Goal: Information Seeking & Learning: Learn about a topic

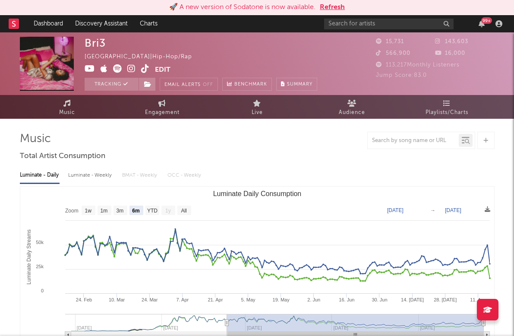
select select "6m"
click at [348, 19] on input "text" at bounding box center [388, 24] width 129 height 11
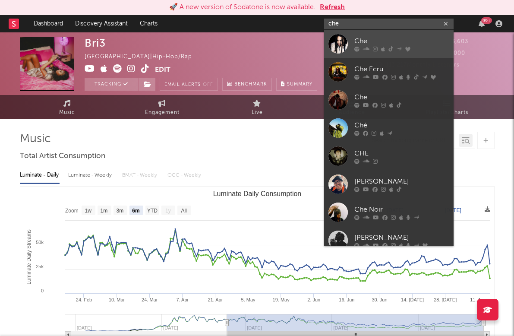
type input "che"
click at [362, 38] on div "Che" at bounding box center [401, 41] width 95 height 10
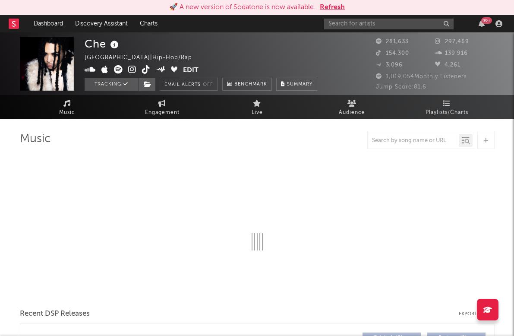
select select "6m"
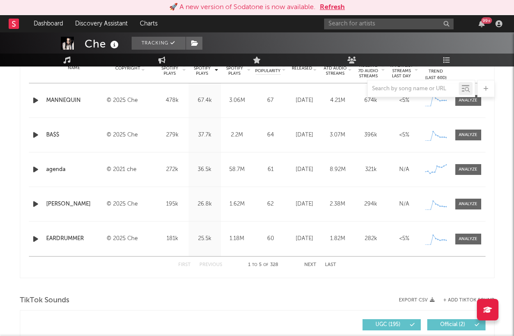
scroll to position [357, 0]
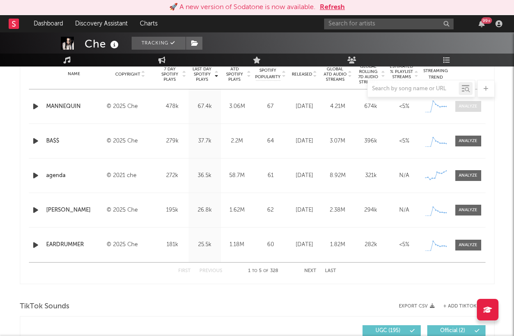
click at [465, 103] on div at bounding box center [468, 106] width 19 height 6
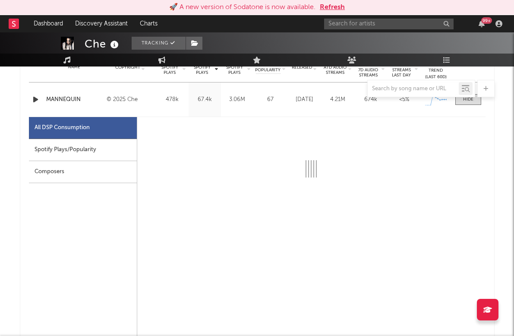
select select "1w"
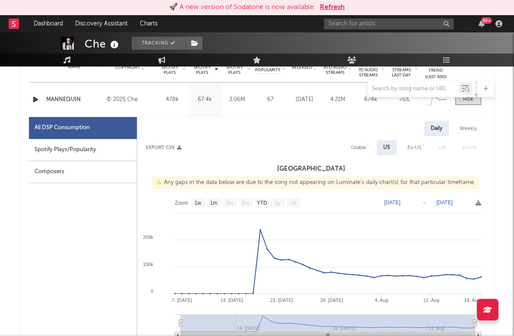
scroll to position [375, 0]
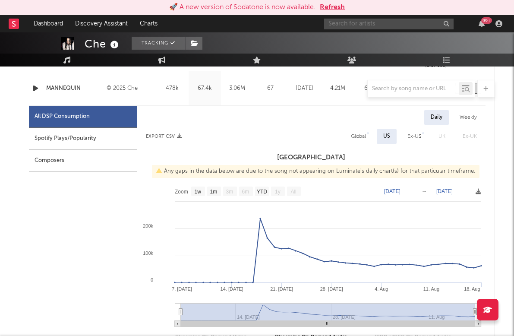
click at [365, 25] on input "text" at bounding box center [388, 24] width 129 height 11
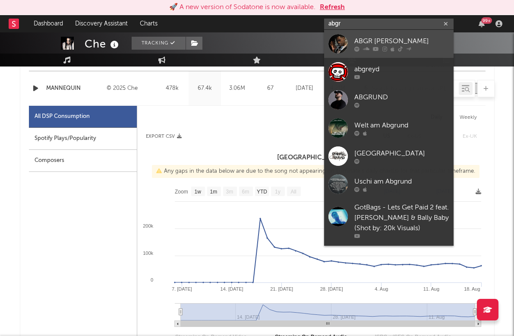
type input "abgr"
click at [399, 38] on div "ABGR [PERSON_NAME]" at bounding box center [401, 41] width 95 height 10
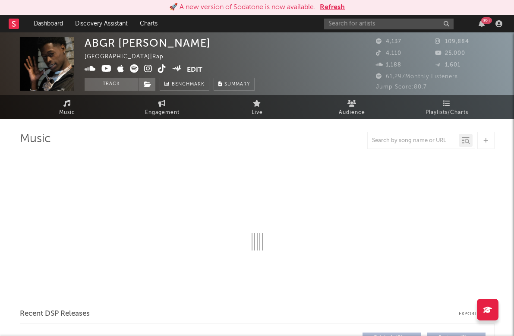
select select "6m"
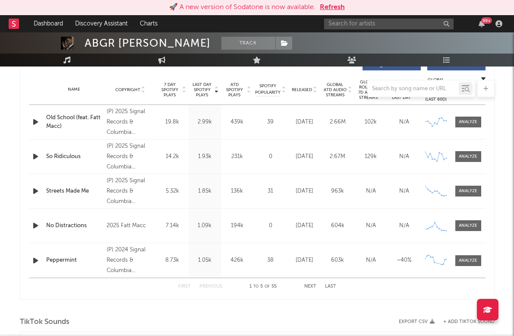
scroll to position [335, 0]
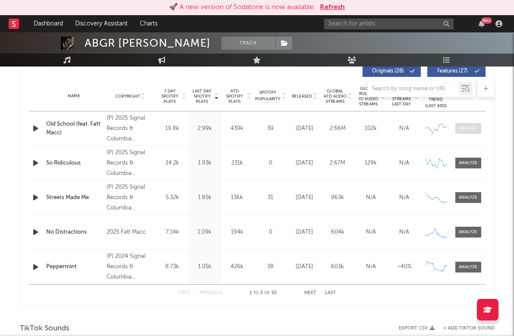
click at [469, 124] on span at bounding box center [468, 128] width 26 height 11
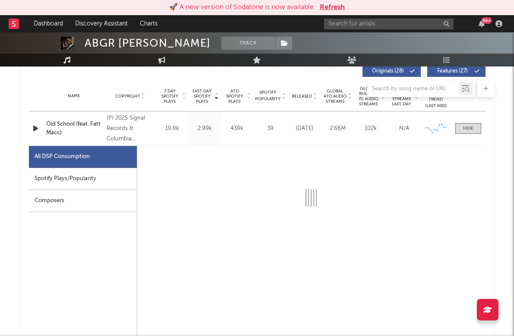
select select "6m"
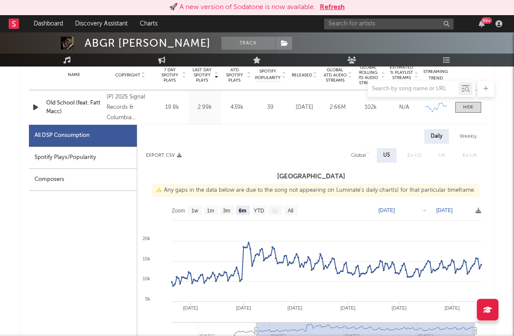
scroll to position [355, 0]
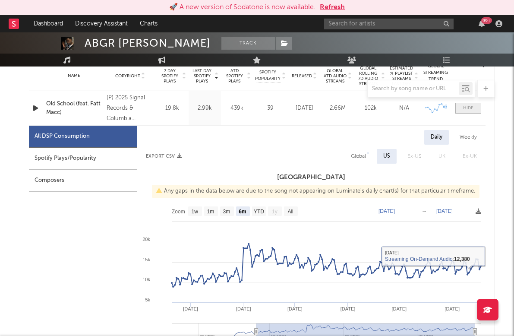
click at [468, 106] on div at bounding box center [468, 108] width 10 height 6
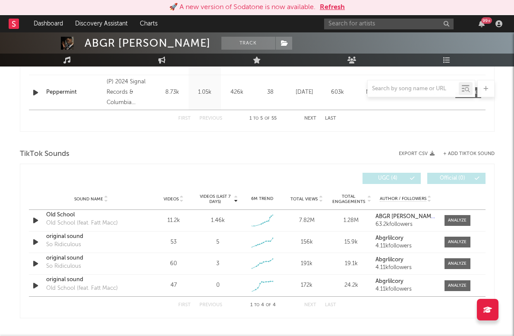
scroll to position [510, 0]
click at [452, 224] on span at bounding box center [457, 219] width 26 height 11
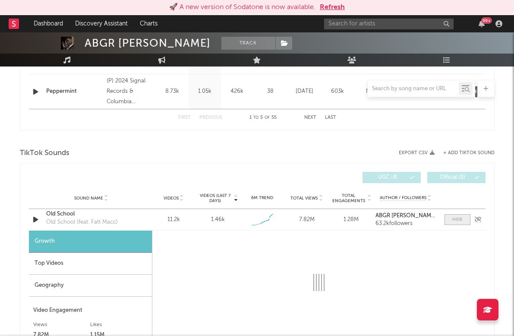
select select "1w"
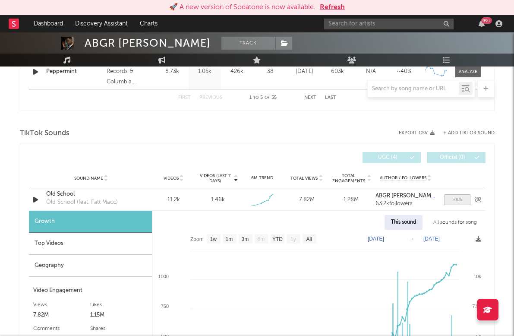
scroll to position [563, 0]
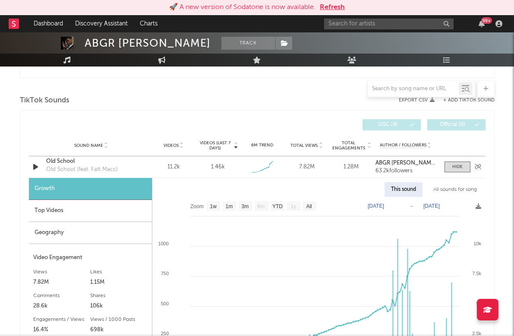
click at [55, 157] on div "Old School" at bounding box center [91, 161] width 90 height 9
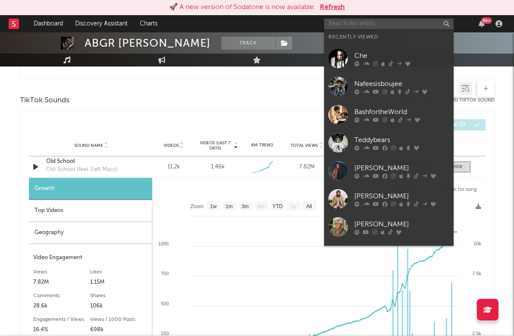
click at [352, 25] on input "text" at bounding box center [388, 24] width 129 height 11
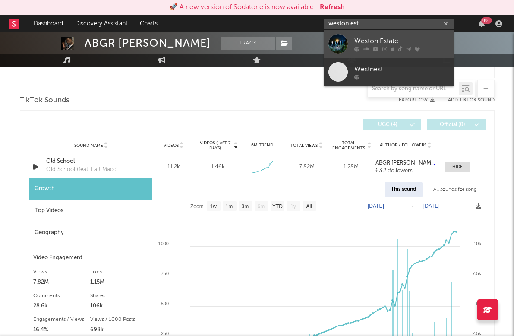
type input "weston est"
click at [388, 44] on div "Weston Estate" at bounding box center [401, 41] width 95 height 10
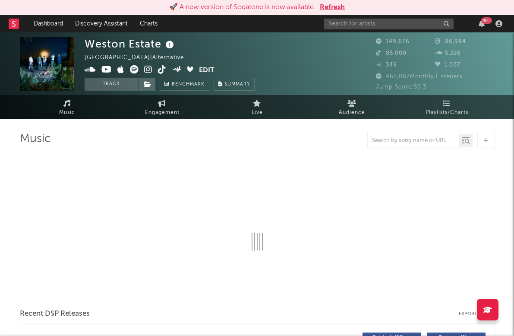
select select "6m"
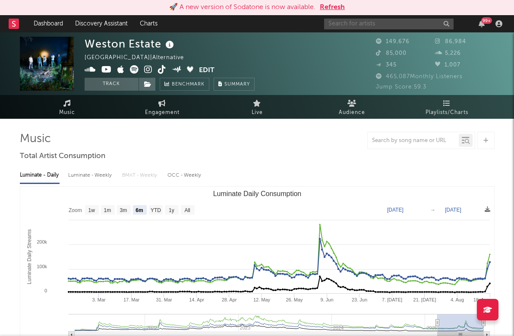
click at [363, 23] on input "text" at bounding box center [388, 24] width 129 height 11
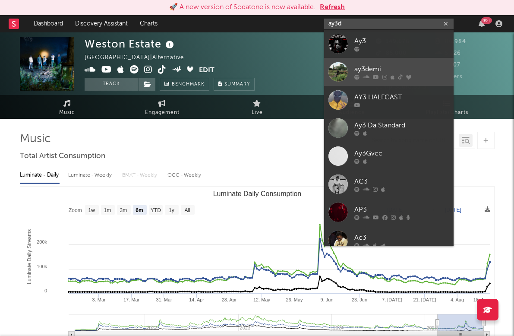
type input "ay3d"
click at [390, 71] on div "ay3demi" at bounding box center [401, 69] width 95 height 10
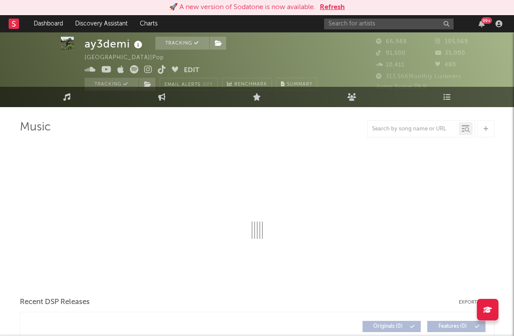
select select "6m"
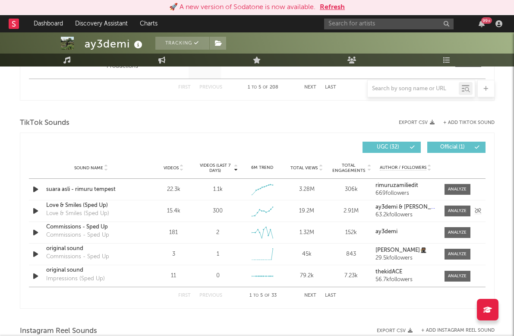
scroll to position [542, 0]
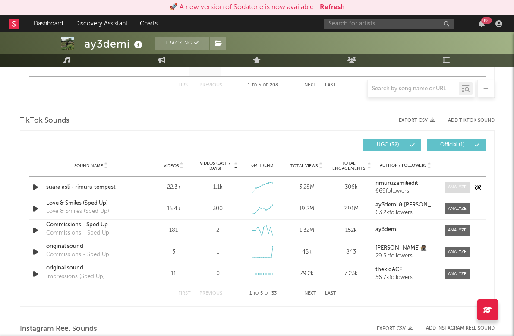
click at [459, 185] on div at bounding box center [457, 187] width 19 height 6
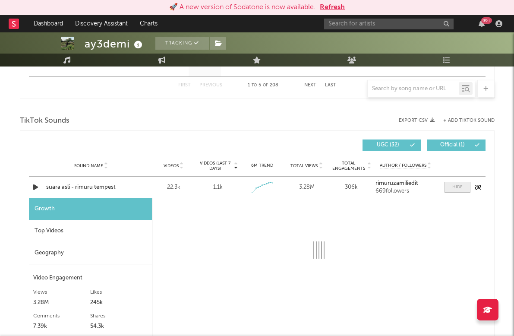
select select "1w"
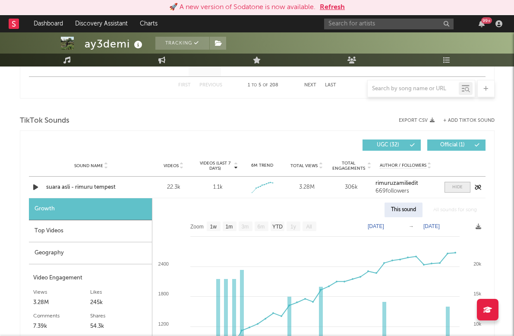
click at [458, 184] on div at bounding box center [457, 187] width 10 height 6
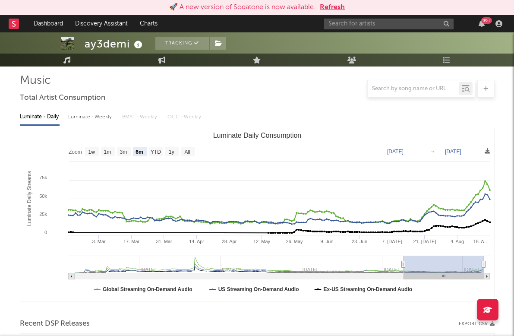
scroll to position [44, 0]
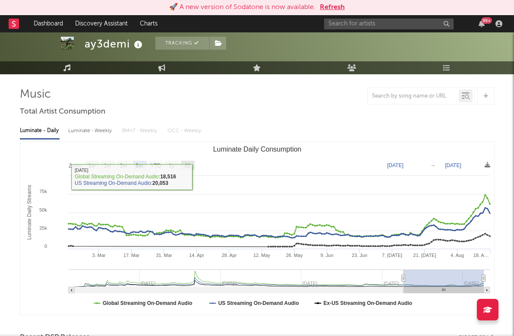
click at [189, 165] on text "All" at bounding box center [187, 166] width 6 height 6
select select "All"
type input "[DATE]"
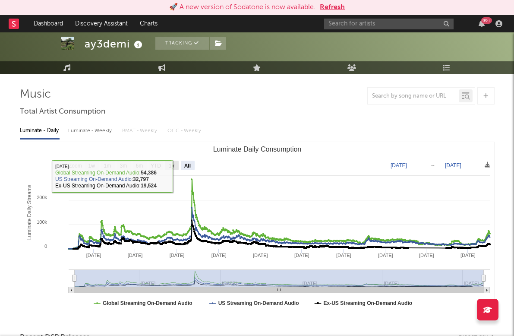
click at [167, 167] on rect "Luminate Daily Consumption" at bounding box center [172, 164] width 14 height 9
select select "1y"
type input "[DATE]"
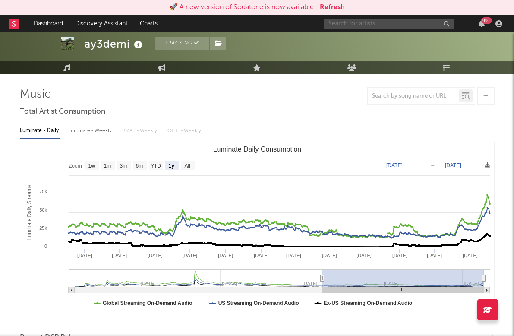
click at [359, 23] on input "text" at bounding box center [388, 24] width 129 height 11
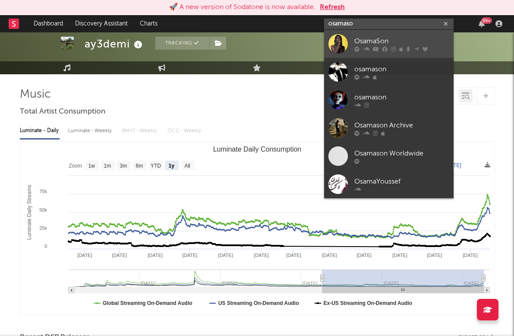
type input "osamaso"
click at [405, 41] on div "OsamaSon" at bounding box center [401, 41] width 95 height 10
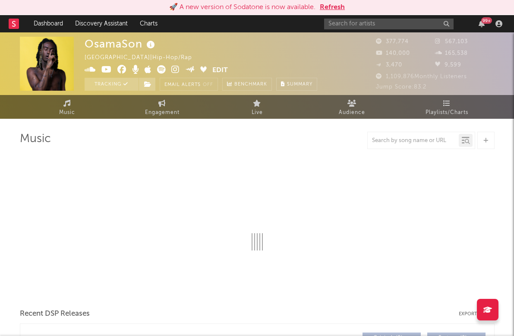
select select "6m"
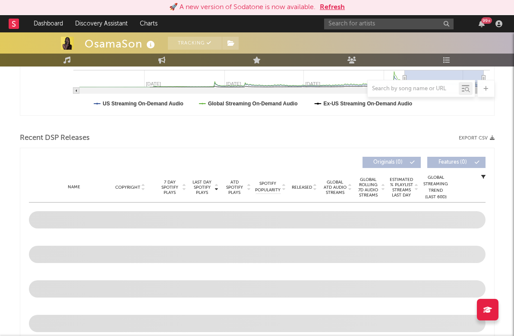
scroll to position [336, 0]
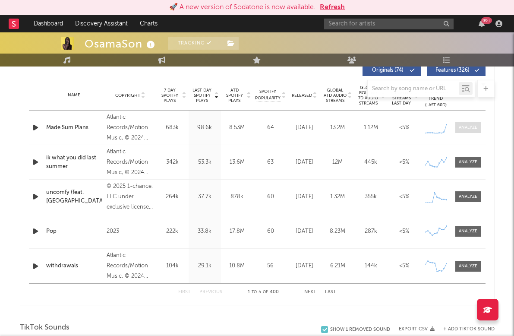
click at [467, 131] on span at bounding box center [468, 127] width 26 height 11
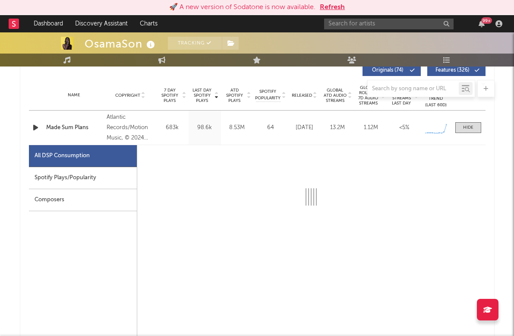
select select "6m"
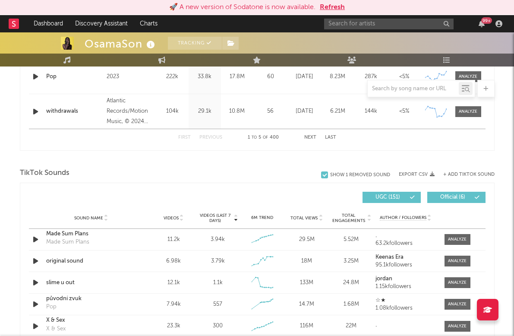
scroll to position [901, 0]
click at [459, 239] on div at bounding box center [457, 239] width 19 height 6
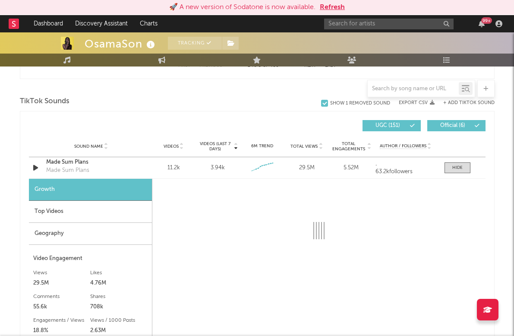
scroll to position [994, 0]
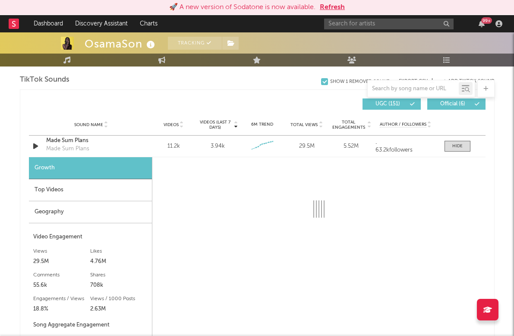
select select "6m"
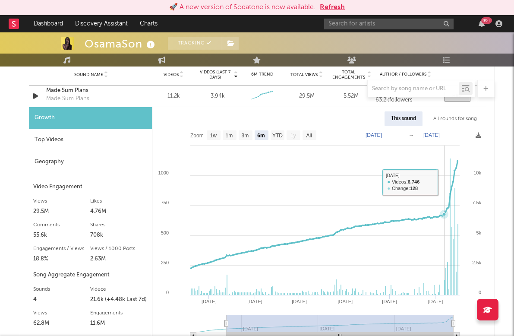
scroll to position [1041, 0]
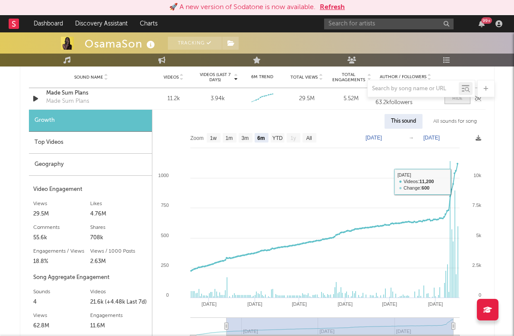
click at [459, 100] on div at bounding box center [457, 98] width 10 height 6
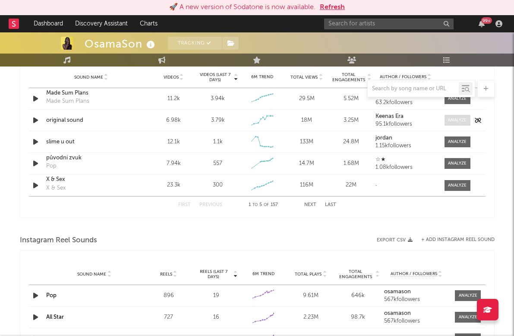
click at [458, 123] on div at bounding box center [457, 120] width 19 height 6
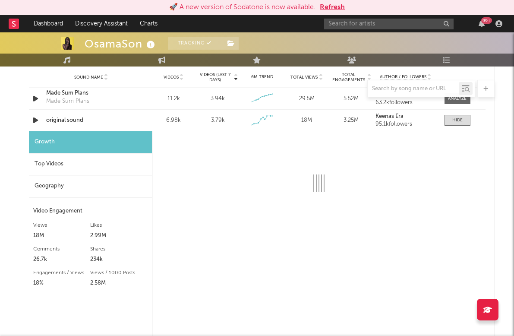
select select "1w"
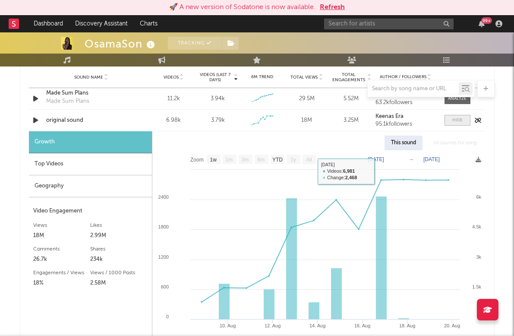
click at [450, 120] on span at bounding box center [457, 120] width 26 height 11
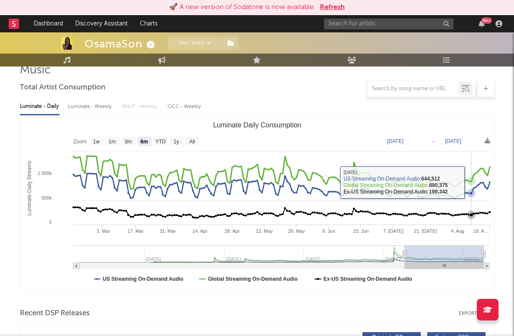
scroll to position [64, 0]
